Goal: Task Accomplishment & Management: Use online tool/utility

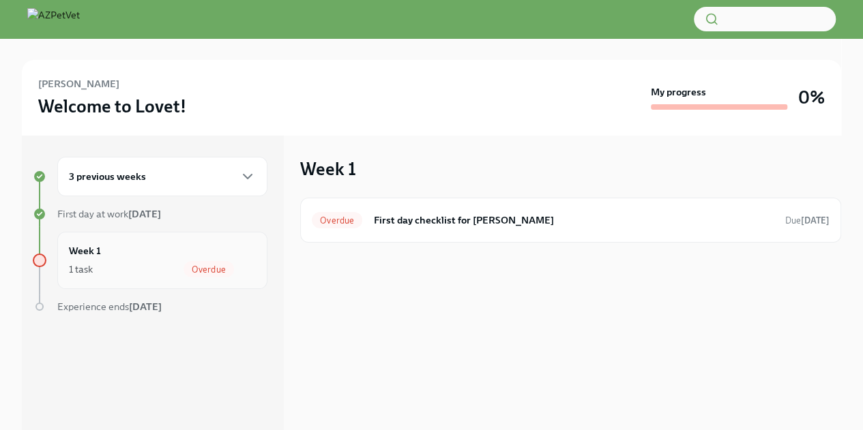
click at [95, 264] on div "1 task Overdue" at bounding box center [162, 269] width 187 height 16
click at [99, 177] on h6 "3 previous weeks" at bounding box center [107, 176] width 77 height 15
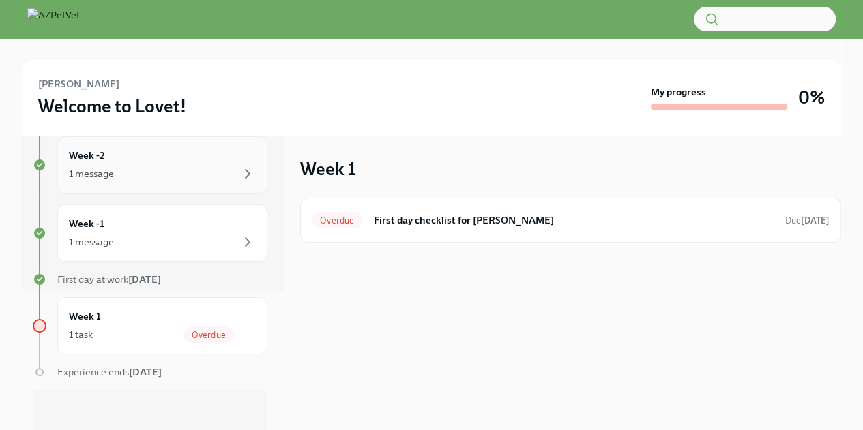
scroll to position [140, 0]
click at [184, 235] on div "1 message" at bounding box center [162, 241] width 187 height 16
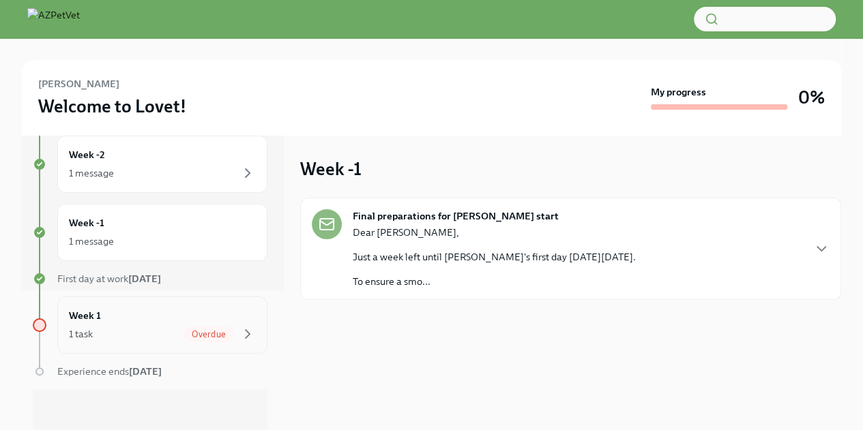
click at [110, 340] on div "1 task Overdue" at bounding box center [162, 334] width 187 height 16
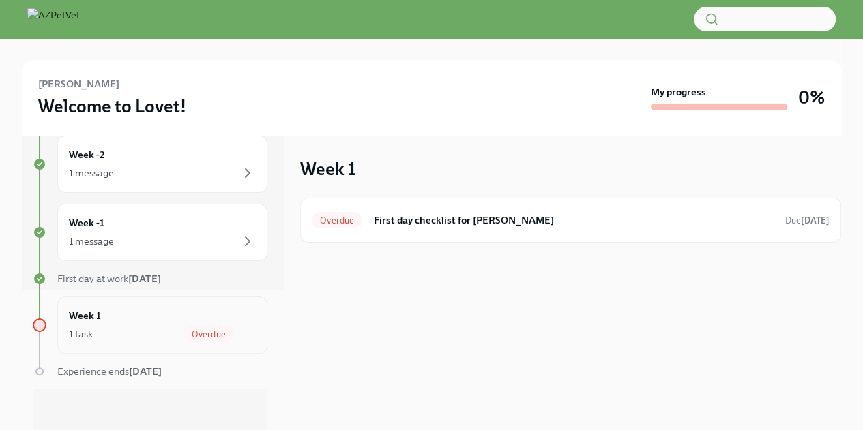
click at [198, 329] on span "Overdue" at bounding box center [208, 334] width 50 height 10
click at [370, 235] on div "Overdue First day checklist for [PERSON_NAME] Due [DATE]" at bounding box center [570, 220] width 541 height 45
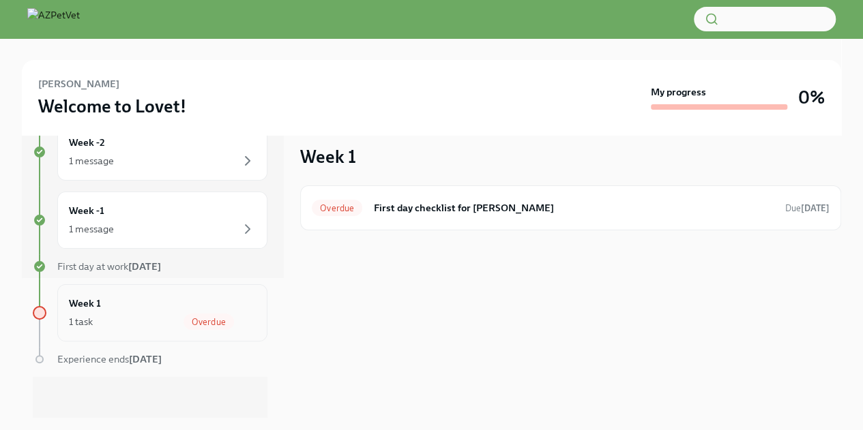
scroll to position [16, 0]
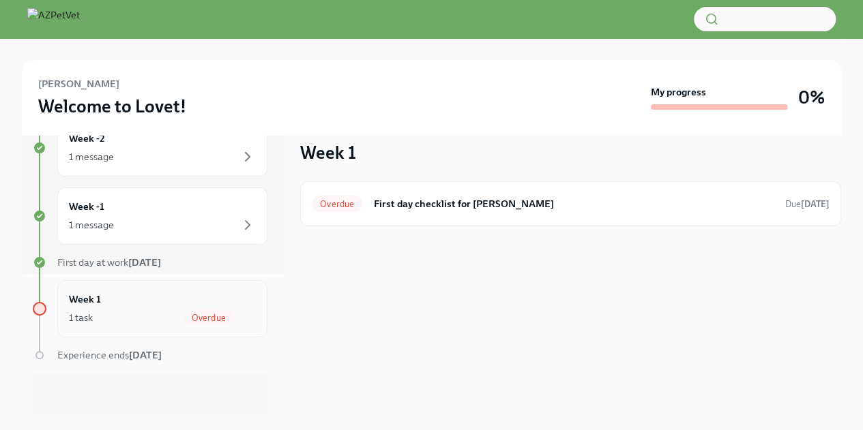
click at [165, 316] on div "1 task Overdue" at bounding box center [162, 318] width 187 height 16
click at [325, 194] on div "Overdue First day checklist for [PERSON_NAME] Due [DATE]" at bounding box center [571, 204] width 518 height 22
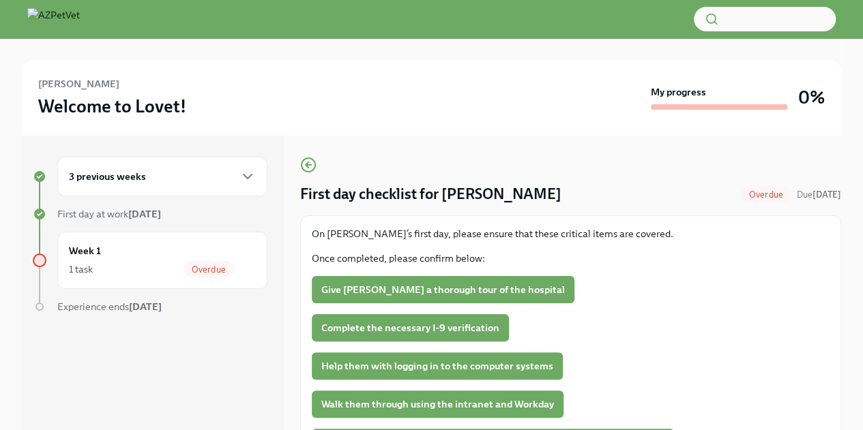
scroll to position [136, 0]
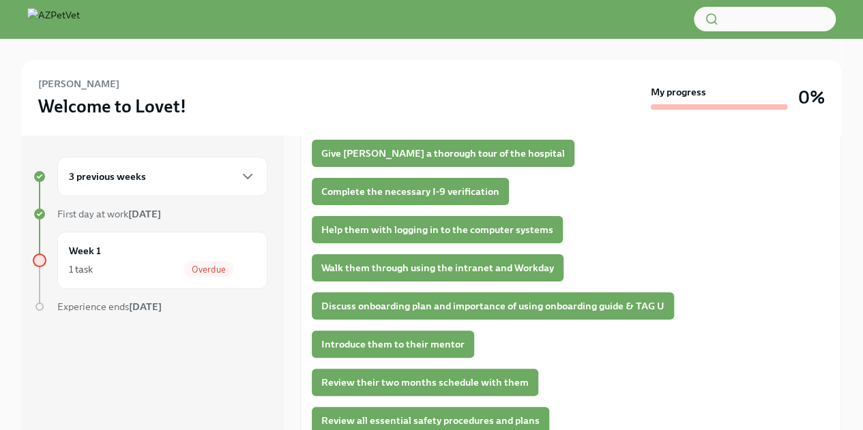
click at [423, 192] on span "Complete the necessary I-9 verification" at bounding box center [410, 192] width 178 height 14
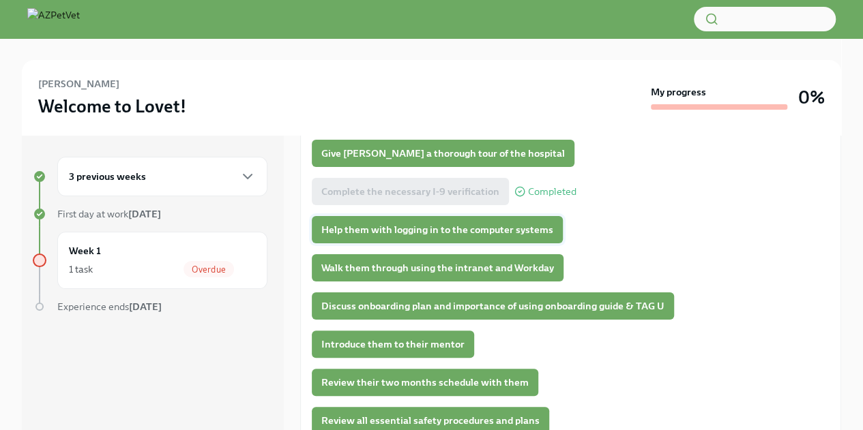
click at [498, 227] on span "Help them with logging in to the computer systems" at bounding box center [437, 230] width 232 height 14
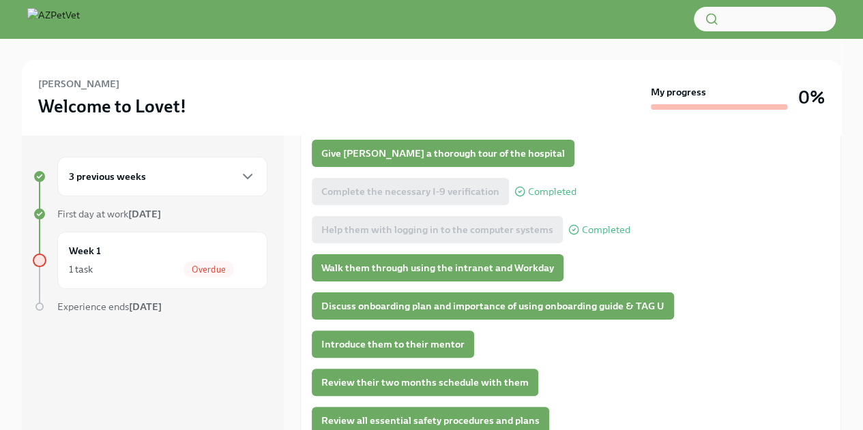
scroll to position [151, 0]
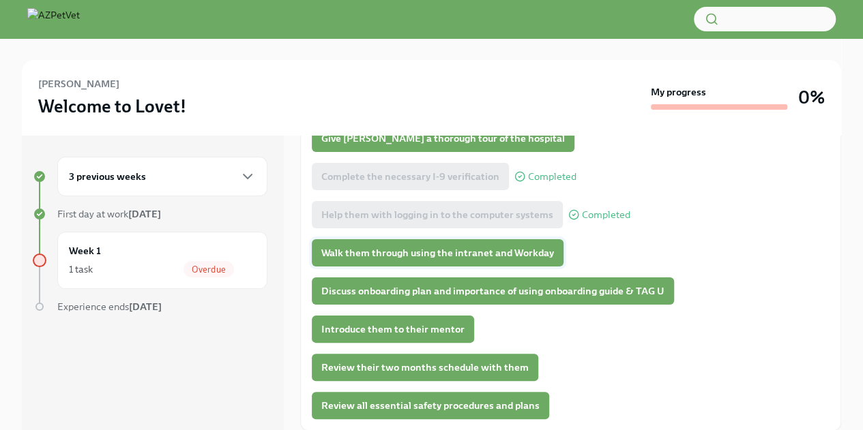
click at [521, 250] on span "Walk them through using the intranet and Workday" at bounding box center [437, 253] width 233 height 14
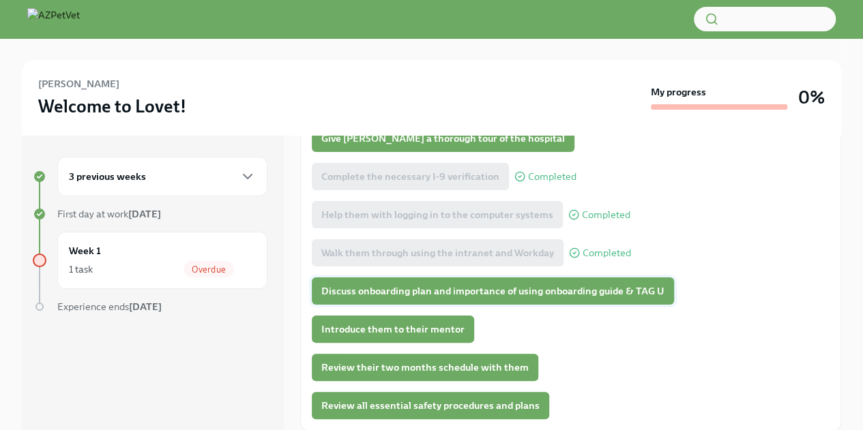
click at [536, 291] on span "Discuss onboarding plan and importance of using onboarding guide & TAG U" at bounding box center [492, 291] width 343 height 14
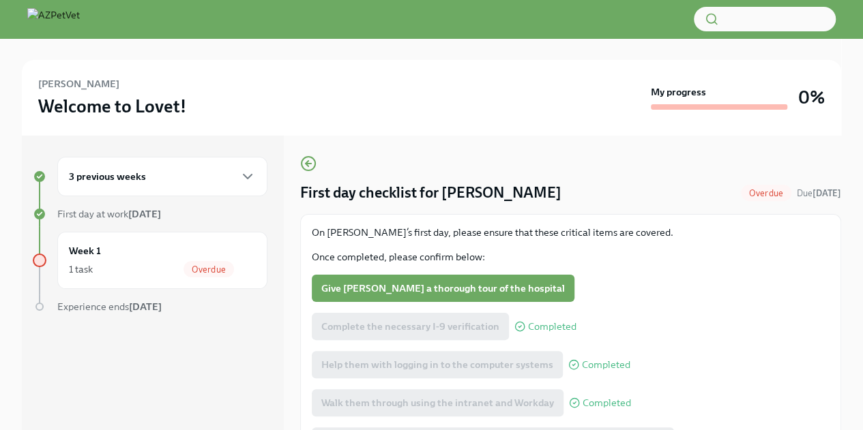
scroll to position [0, 0]
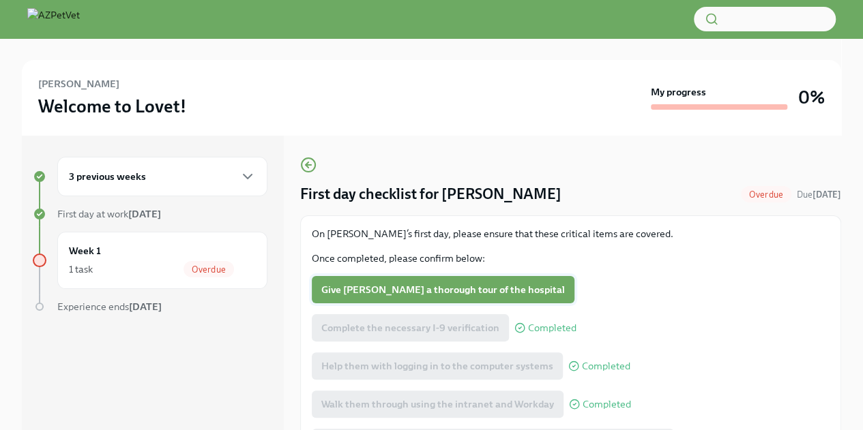
click at [385, 282] on button "Give [PERSON_NAME] a thorough tour of the hospital" at bounding box center [443, 289] width 263 height 27
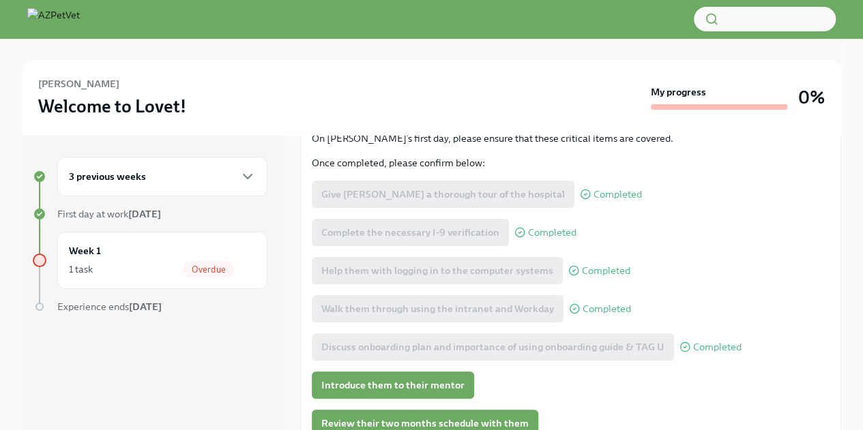
scroll to position [151, 0]
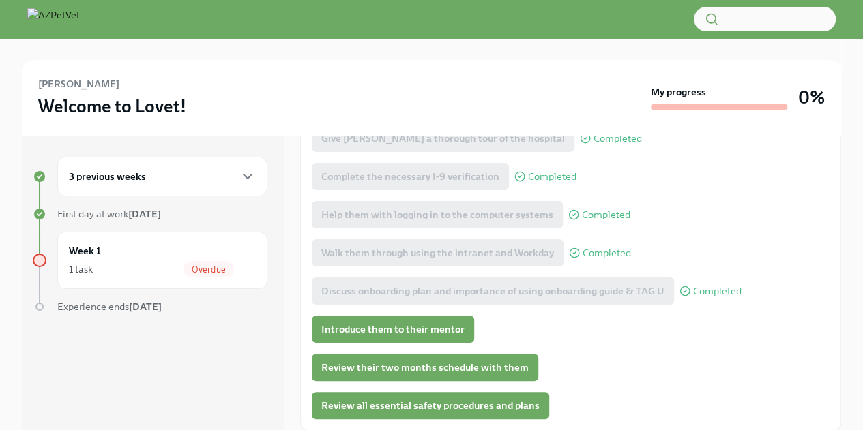
click at [406, 328] on span "Introduce them to their mentor" at bounding box center [392, 330] width 143 height 14
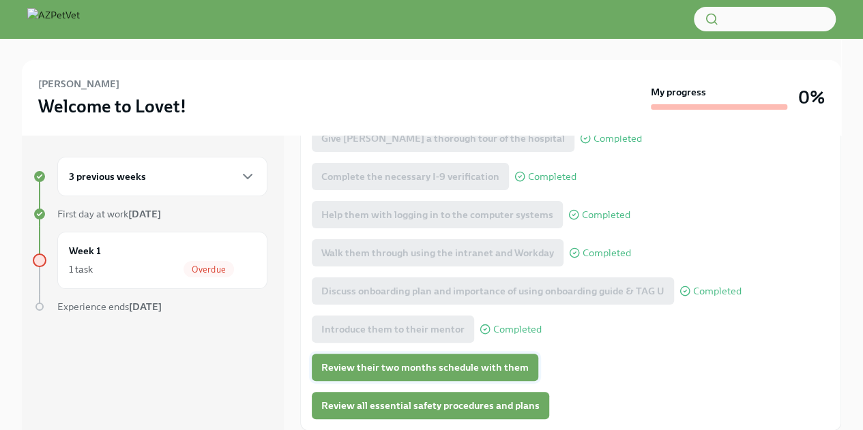
click at [418, 366] on span "Review their two months schedule with them" at bounding box center [424, 368] width 207 height 14
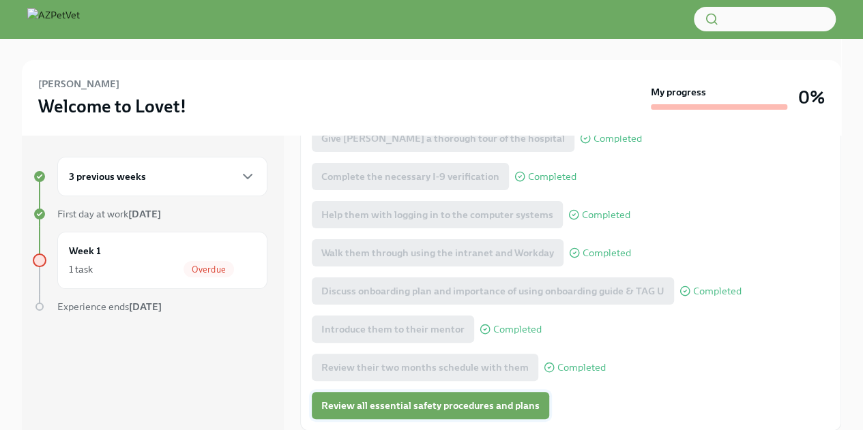
click at [432, 404] on span "Review all essential safety procedures and plans" at bounding box center [430, 406] width 218 height 14
